Goal: Information Seeking & Learning: Learn about a topic

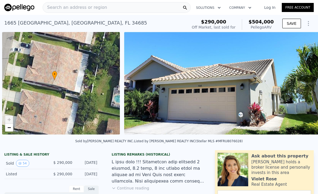
scroll to position [0, 1547]
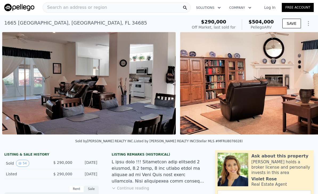
click at [63, 6] on span "Search an address or region" at bounding box center [75, 7] width 64 height 6
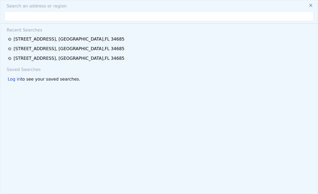
click at [59, 6] on span "Search an address or region" at bounding box center [34, 6] width 64 height 6
click at [19, 18] on input "text" at bounding box center [159, 16] width 309 height 10
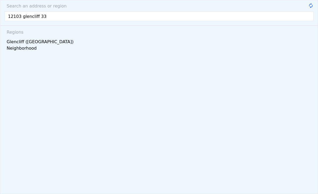
type input "12103 glencliff 336"
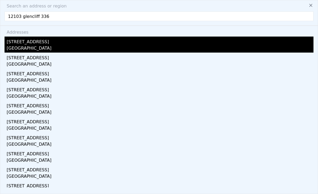
click at [22, 43] on div "[STREET_ADDRESS]" at bounding box center [160, 41] width 307 height 9
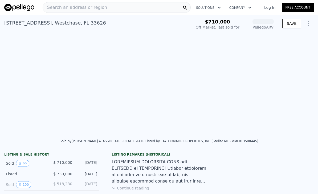
scroll to position [0, 1098]
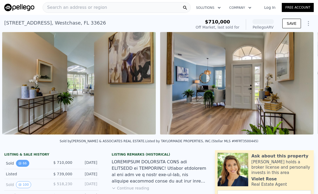
click at [23, 162] on button "66" at bounding box center [22, 163] width 13 height 7
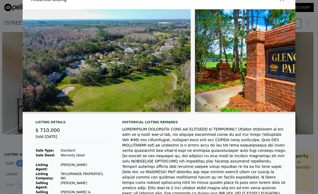
scroll to position [0, 8971]
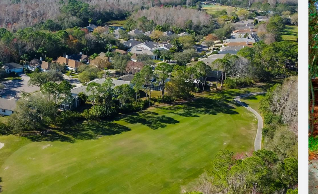
click at [53, 15] on img at bounding box center [100, 60] width 182 height 102
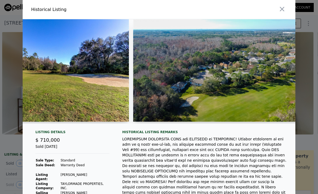
scroll to position [0, 0]
click at [282, 10] on icon "button" at bounding box center [282, 8] width 7 height 7
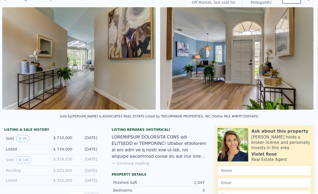
scroll to position [31, 0]
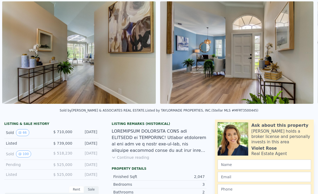
click at [24, 154] on button "100" at bounding box center [23, 153] width 15 height 7
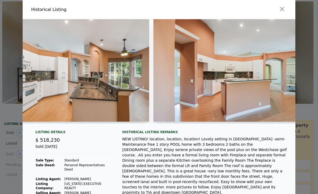
scroll to position [0, 0]
click at [285, 11] on icon "button" at bounding box center [282, 8] width 7 height 7
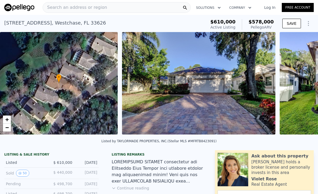
scroll to position [27, 0]
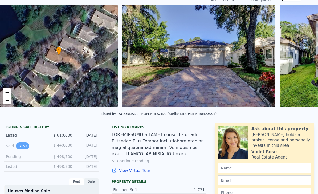
click at [22, 146] on button "50" at bounding box center [22, 145] width 13 height 7
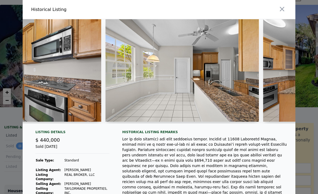
scroll to position [0, 1660]
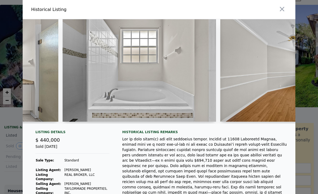
scroll to position [0, 2966]
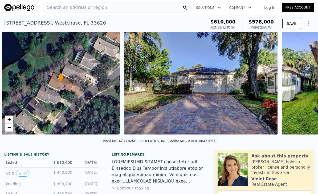
scroll to position [0, 2]
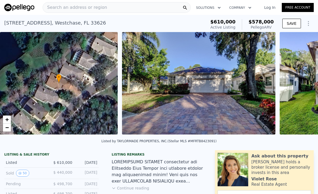
click at [76, 12] on div "Search an address or region" at bounding box center [75, 7] width 64 height 10
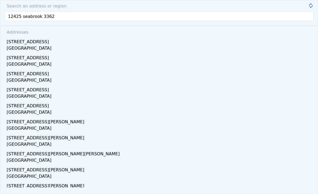
type input "12425 seabrook 33626"
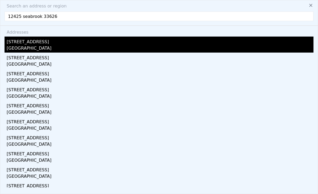
click at [20, 46] on div "[GEOGRAPHIC_DATA]" at bounding box center [160, 48] width 307 height 7
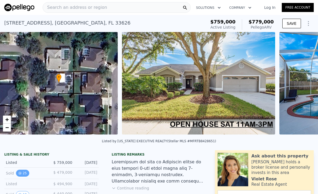
click at [20, 172] on icon "View historical data" at bounding box center [19, 173] width 3 height 3
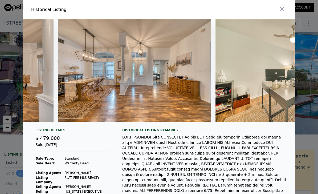
scroll to position [0, 258]
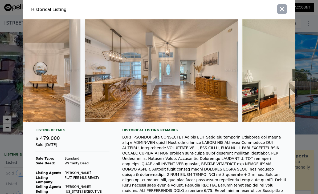
click at [280, 8] on icon "button" at bounding box center [282, 8] width 7 height 7
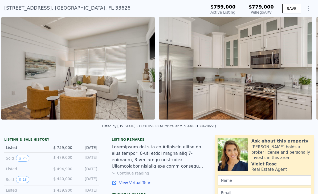
scroll to position [0, 1226]
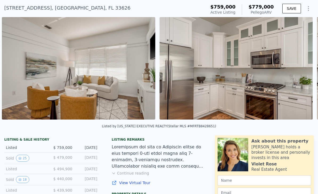
click at [22, 155] on button "25" at bounding box center [22, 158] width 13 height 7
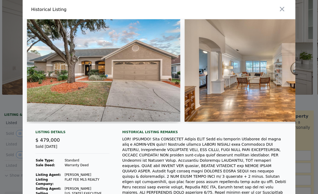
scroll to position [0, 0]
click at [132, 85] on img at bounding box center [104, 70] width 154 height 102
click at [139, 88] on img at bounding box center [104, 70] width 154 height 102
click at [126, 84] on img at bounding box center [104, 70] width 154 height 102
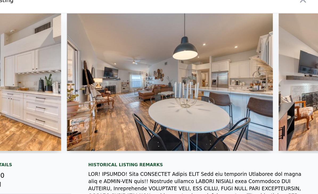
scroll to position [0, 1659]
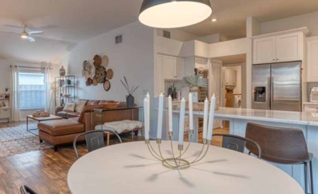
click at [105, 25] on img at bounding box center [182, 70] width 154 height 102
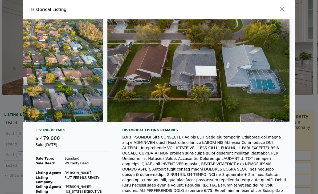
scroll to position [0, 3738]
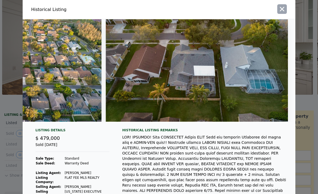
click at [281, 9] on icon "button" at bounding box center [282, 8] width 7 height 7
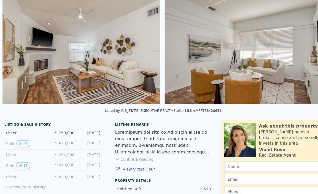
scroll to position [0, 1068]
click at [45, 66] on img at bounding box center [78, 49] width 153 height 102
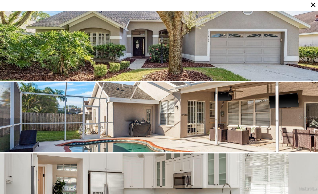
click at [312, 6] on icon at bounding box center [313, 4] width 7 height 7
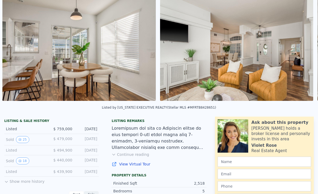
scroll to position [0, 1699]
click at [224, 52] on img at bounding box center [236, 49] width 153 height 102
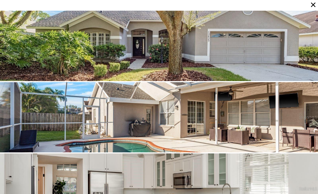
click at [311, 2] on icon at bounding box center [313, 4] width 7 height 7
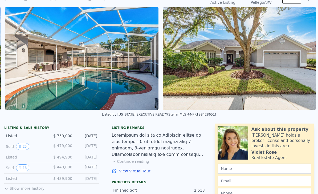
scroll to position [43, 0]
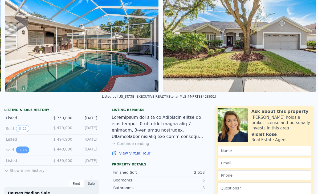
click at [21, 151] on icon "View historical data" at bounding box center [19, 149] width 3 height 3
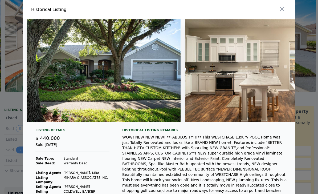
scroll to position [0, 0]
click at [282, 7] on icon "button" at bounding box center [282, 8] width 7 height 7
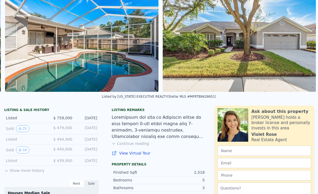
click at [8, 169] on icon at bounding box center [6, 171] width 4 height 4
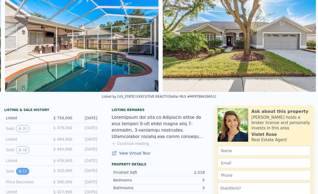
click at [22, 172] on button "17" at bounding box center [22, 171] width 13 height 7
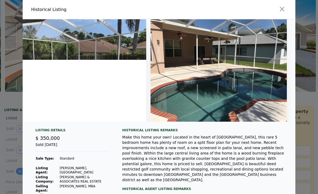
scroll to position [0, 2078]
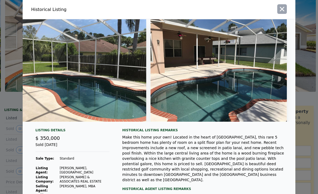
click at [285, 9] on icon "button" at bounding box center [282, 8] width 7 height 7
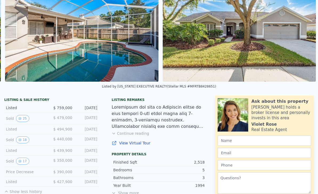
scroll to position [69, 0]
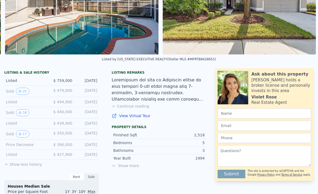
click at [84, 34] on img at bounding box center [81, 3] width 153 height 102
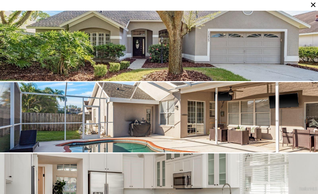
scroll to position [113, 0]
